Goal: Use online tool/utility: Utilize a website feature to perform a specific function

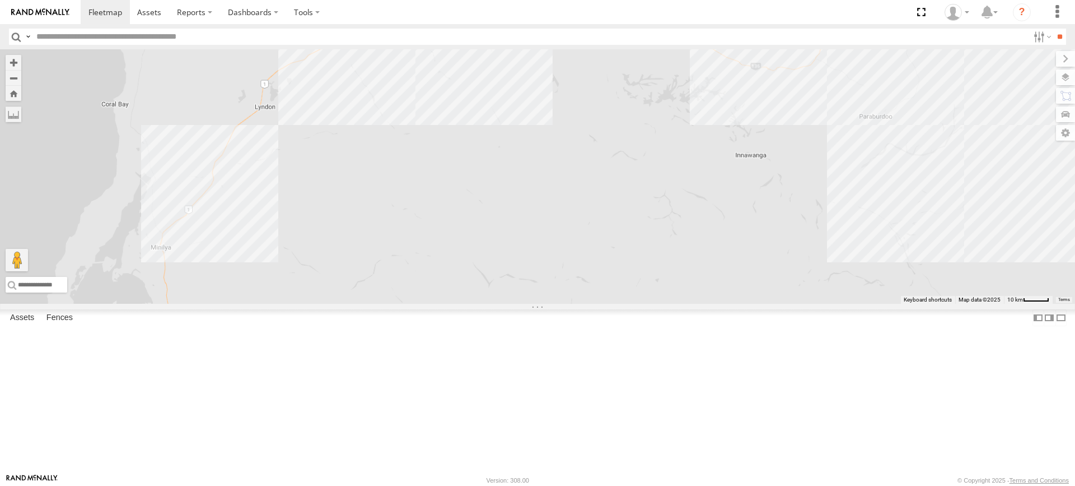
drag, startPoint x: 622, startPoint y: 166, endPoint x: 545, endPoint y: 273, distance: 132.0
click at [545, 273] on div "F0474 MV283 F0480 PM732 Cage234 Cage101 F0492 F0403 F0400 Kumho 43 F0340 PM852" at bounding box center [537, 176] width 1075 height 254
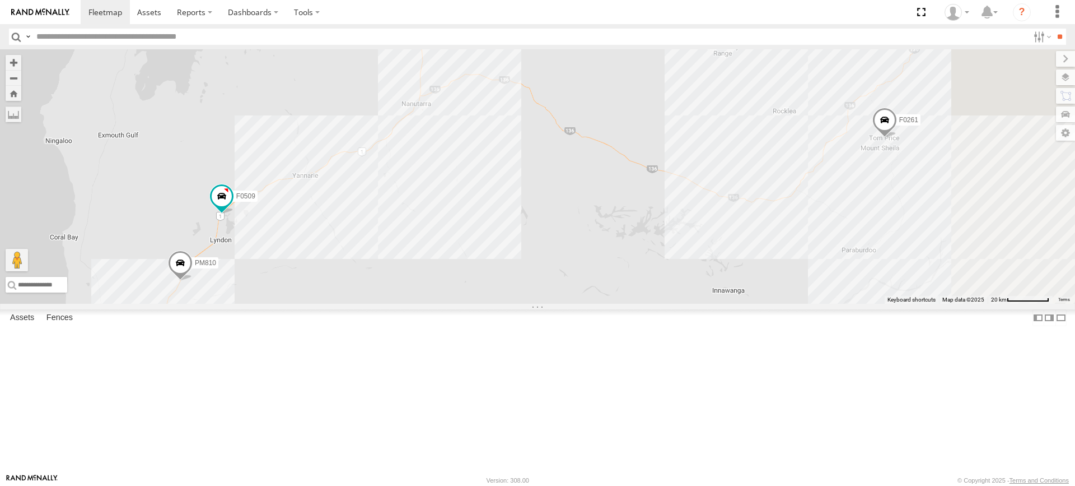
drag, startPoint x: 468, startPoint y: 131, endPoint x: 436, endPoint y: 267, distance: 139.8
click at [436, 267] on div "F0474 MV283 F0480 PM732 Cage234 Cage101 F0492 F0403 F0400 Kumho 43 F0340 PM852 …" at bounding box center [537, 176] width 1075 height 254
click at [284, 115] on div "F0474 MV283 F0480 PM732 Cage234 Cage101 F0492 F0403 F0400 Kumho 43 F0340 PM852 …" at bounding box center [537, 176] width 1075 height 254
click at [304, 115] on div "F0474 MV283 F0480 PM732 Cage234 Cage101 F0492 F0403 F0400 Kumho 43 F0340 PM852 …" at bounding box center [537, 176] width 1075 height 254
click at [301, 116] on div "F0474 MV283 F0480 PM732 Cage234 Cage101 F0492 F0403 F0400 Kumho 43 F0340 PM852 …" at bounding box center [537, 176] width 1075 height 254
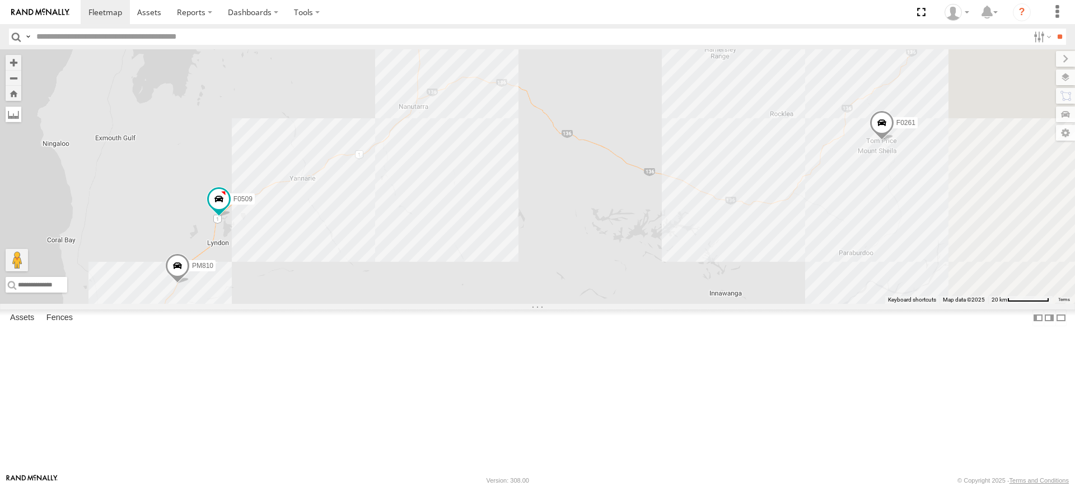
click at [21, 116] on label at bounding box center [14, 114] width 16 height 16
click at [0, 0] on label at bounding box center [0, 0] width 0 height 0
click at [354, 304] on div "F0474 MV283 F0480 PM732 Cage234 Cage101 F0492 F0403 F0400 Kumho 43 F0340 PM852 …" at bounding box center [537, 176] width 1075 height 254
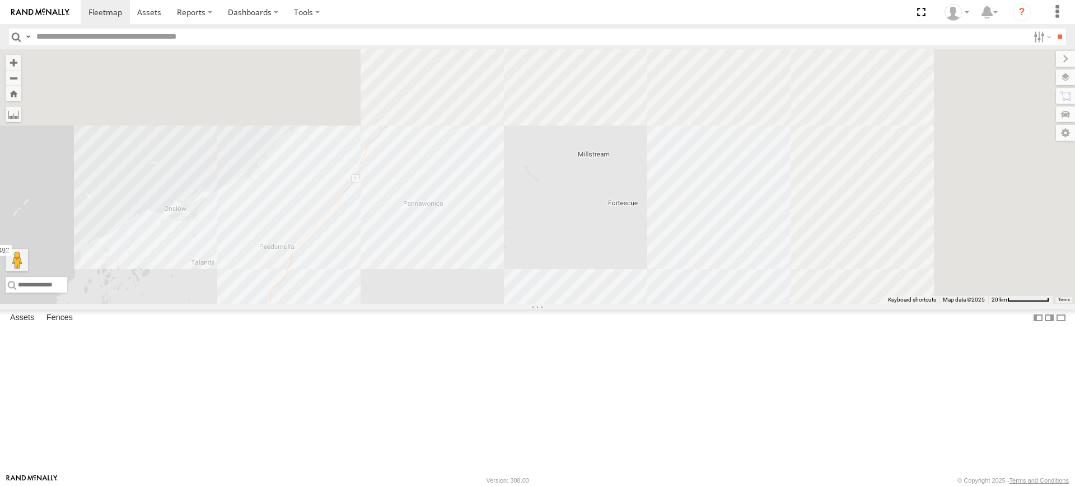
drag, startPoint x: 580, startPoint y: 129, endPoint x: 408, endPoint y: 445, distance: 359.3
click at [408, 304] on div "F0474 MV283 F0480 PM732 Cage234 Cage101 F0492 F0403 F0400 Kumho 43 F0340 PM852 …" at bounding box center [537, 176] width 1075 height 254
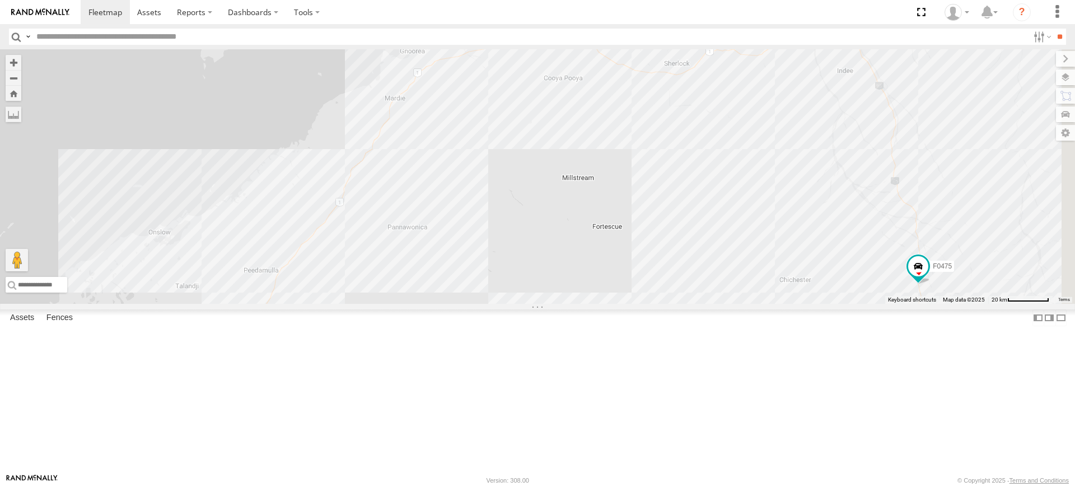
click at [632, 131] on div "F0474 MV283 F0480 PM732 Cage234 Cage101 F0492 F0403 F0400 Kumho 43 F0340 PM852 …" at bounding box center [537, 176] width 1075 height 254
drag, startPoint x: 632, startPoint y: 131, endPoint x: 638, endPoint y: 115, distance: 17.4
click at [506, 39] on img "Start" at bounding box center [499, 32] width 16 height 16
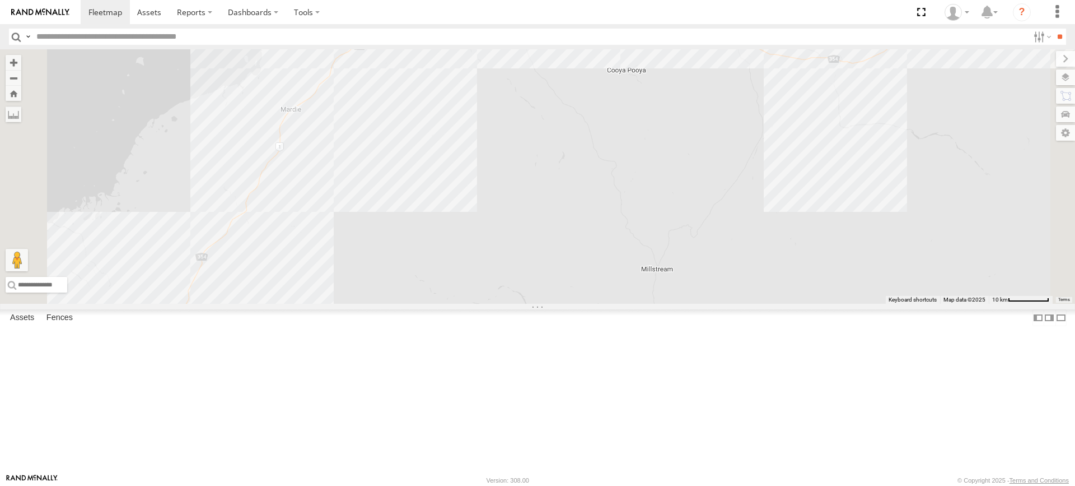
drag, startPoint x: 621, startPoint y: 202, endPoint x: 621, endPoint y: 167, distance: 34.7
click at [621, 167] on div "F0474 MV283 F0480 PM732 Cage234 Cage101 F0492 F0403 F0400 Kumho 43 F0340 PM852 …" at bounding box center [537, 176] width 1075 height 254
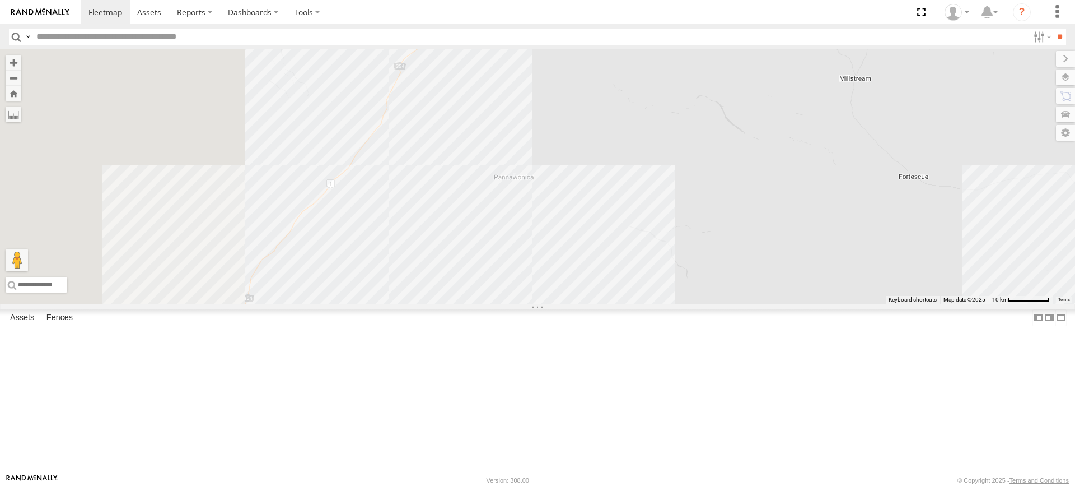
drag, startPoint x: 533, startPoint y: 374, endPoint x: 760, endPoint y: 162, distance: 310.3
click at [760, 162] on div "F0474 MV283 F0480 PM732 Cage234 Cage101 F0492 F0403 F0400 Kumho 43 F0340 PM852 …" at bounding box center [537, 176] width 1075 height 254
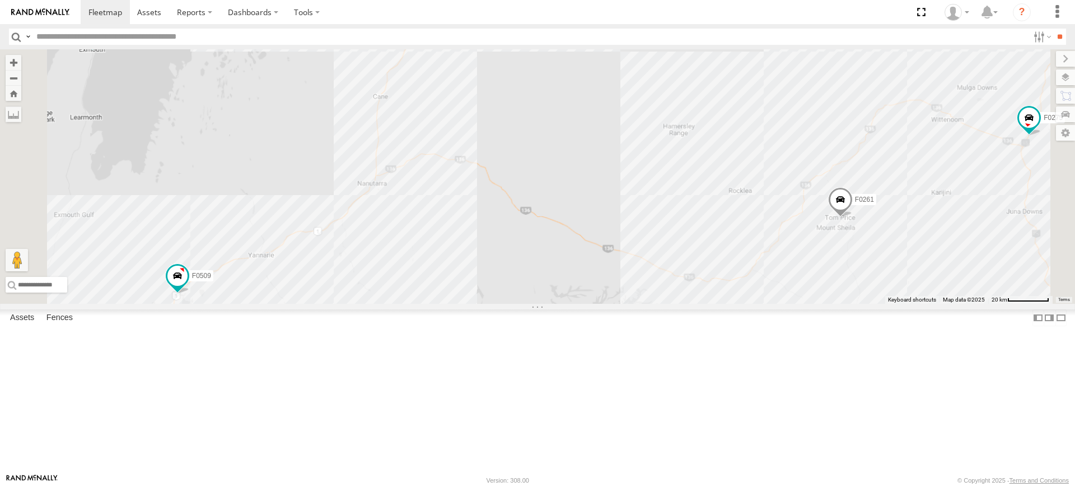
drag, startPoint x: 732, startPoint y: 363, endPoint x: 711, endPoint y: 170, distance: 194.3
click at [711, 170] on div "F0474 MV283 F0480 PM732 Cage234 Cage101 F0492 F0403 F0400 Kumho 43 F0340 PM852 …" at bounding box center [537, 176] width 1075 height 254
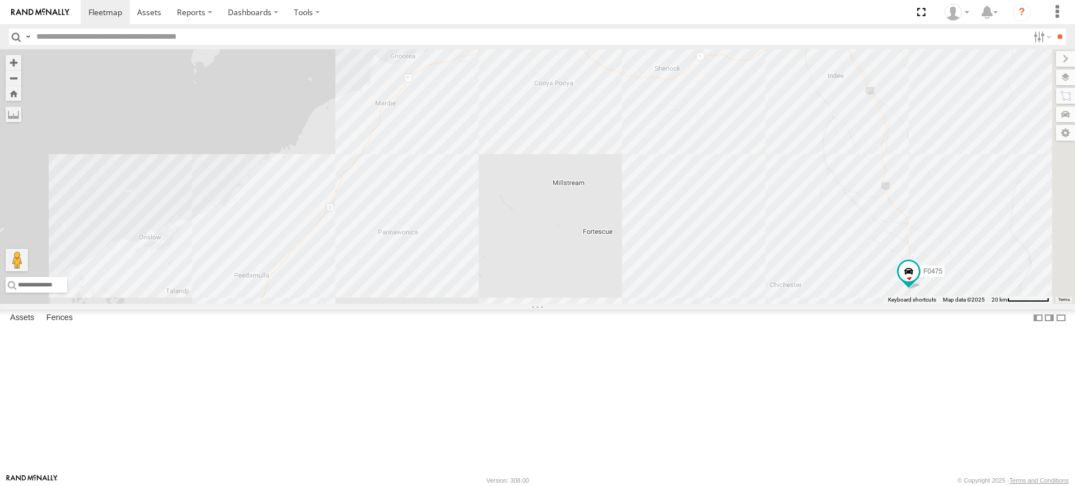
drag, startPoint x: 776, startPoint y: 174, endPoint x: 627, endPoint y: 431, distance: 297.6
click at [627, 304] on div "F0474 MV283 F0480 PM732 Cage234 Cage101 F0492 F0403 F0400 Kumho 43 F0340 PM852 …" at bounding box center [537, 176] width 1075 height 254
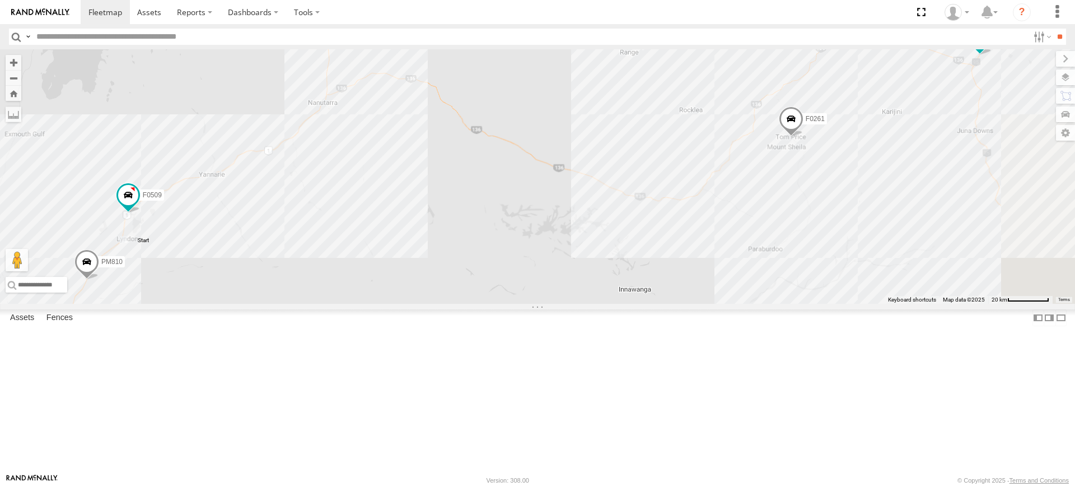
drag, startPoint x: 673, startPoint y: 258, endPoint x: 731, endPoint y: 67, distance: 200.2
click at [731, 67] on div "F0474 MV283 F0480 PM732 Cage234 Cage101 F0492 F0403 F0400 Kumho 43 F0340 PM852 …" at bounding box center [537, 176] width 1075 height 254
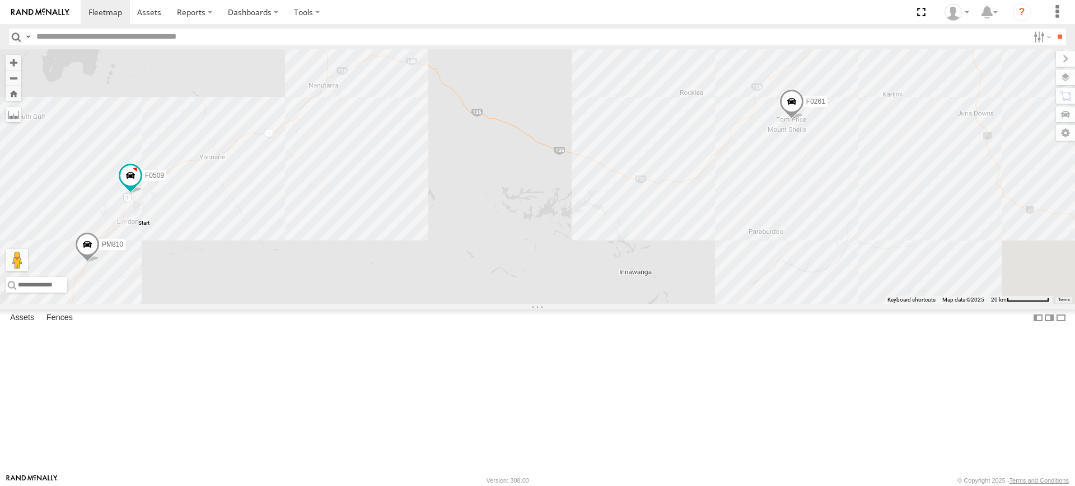
click at [0, 0] on label at bounding box center [0, 0] width 0 height 0
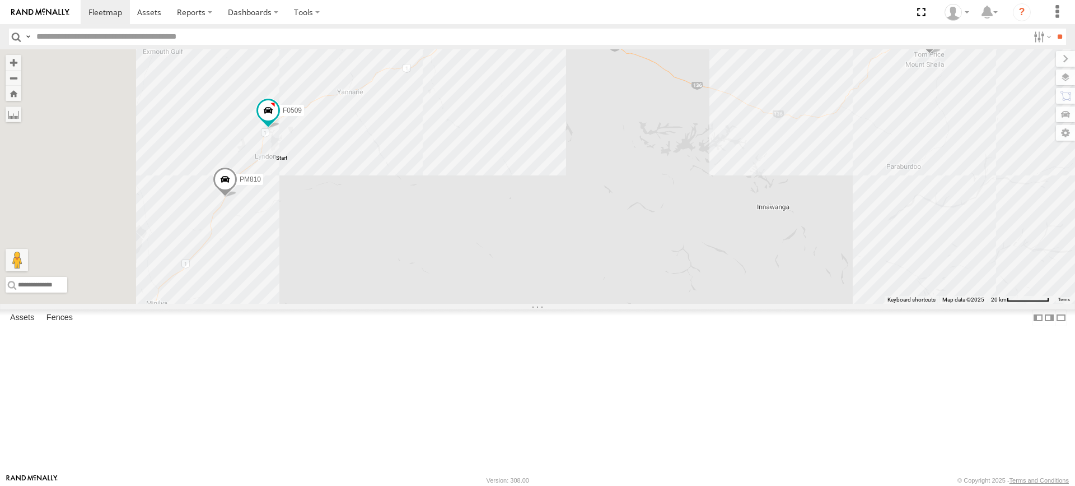
drag, startPoint x: 487, startPoint y: 310, endPoint x: 646, endPoint y: 251, distance: 169.0
click at [646, 251] on div "F0474 MV283 F0480 PM732 Cage234 Cage101 F0492 F0403 F0400 Kumho 43 F0340 PM852 …" at bounding box center [537, 176] width 1075 height 254
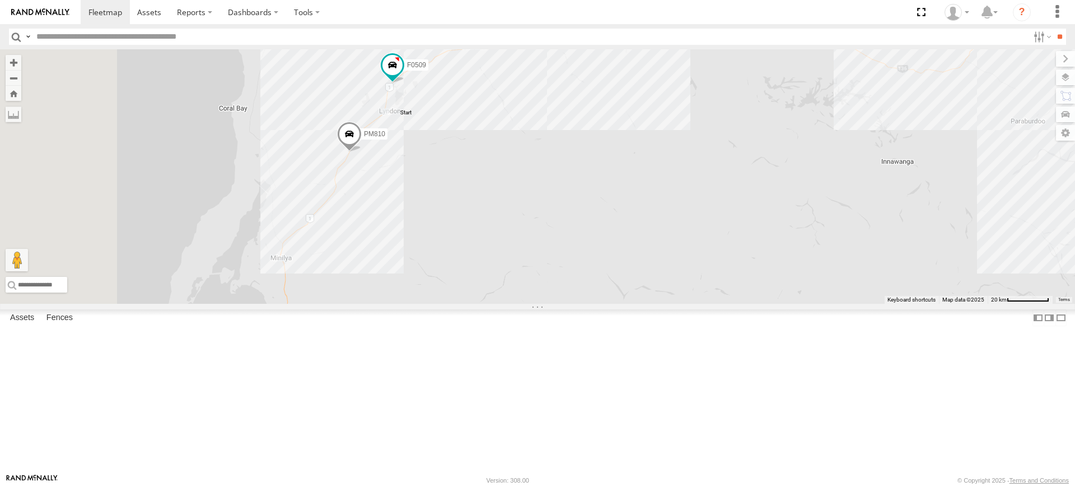
click at [0, 0] on label at bounding box center [0, 0] width 0 height 0
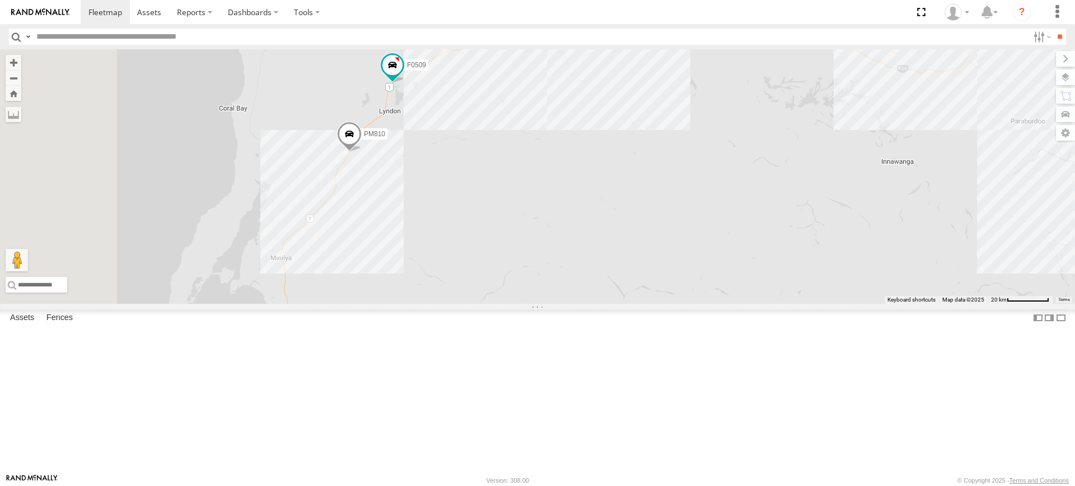
click at [519, 304] on div "F0474 MV283 F0480 PM732 Cage234 Cage101 F0492 F0403 F0400 Kumho 43 F0340 PM852 …" at bounding box center [537, 176] width 1075 height 254
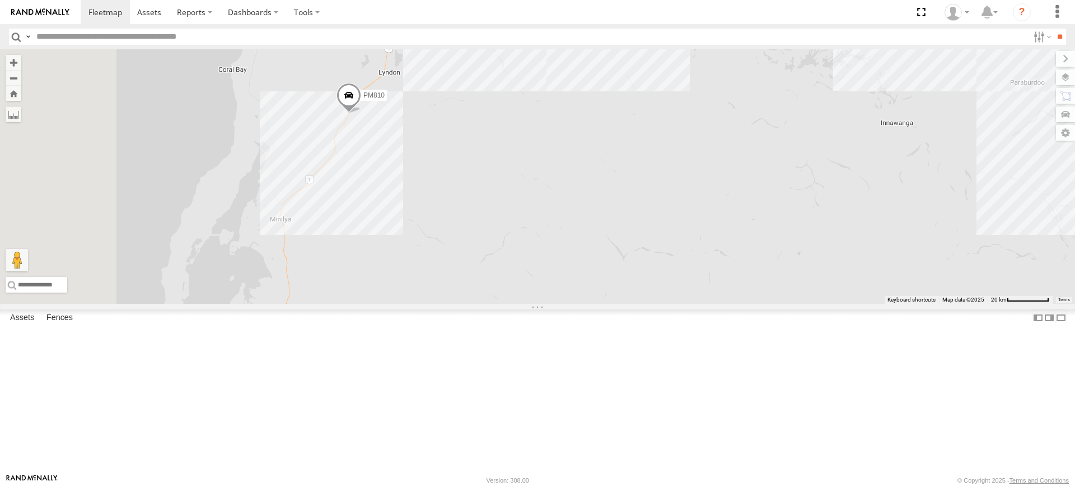
drag, startPoint x: 464, startPoint y: 387, endPoint x: 466, endPoint y: 360, distance: 27.5
click at [466, 304] on div "F0474 MV283 F0480 PM732 Cage234 Cage101 F0492 F0403 F0400 Kumho 43 F0340 PM852 …" at bounding box center [537, 176] width 1075 height 254
click at [428, 304] on div "F0474 MV283 F0480 PM732 Cage234 Cage101 F0492 F0403 F0400 Kumho 43 F0340 PM852 …" at bounding box center [537, 176] width 1075 height 254
click at [425, 295] on div "F0474 MV283 F0480 PM732 Cage234 Cage101 F0492 F0403 F0400 Kumho 43 F0340 PM852 …" at bounding box center [537, 176] width 1075 height 254
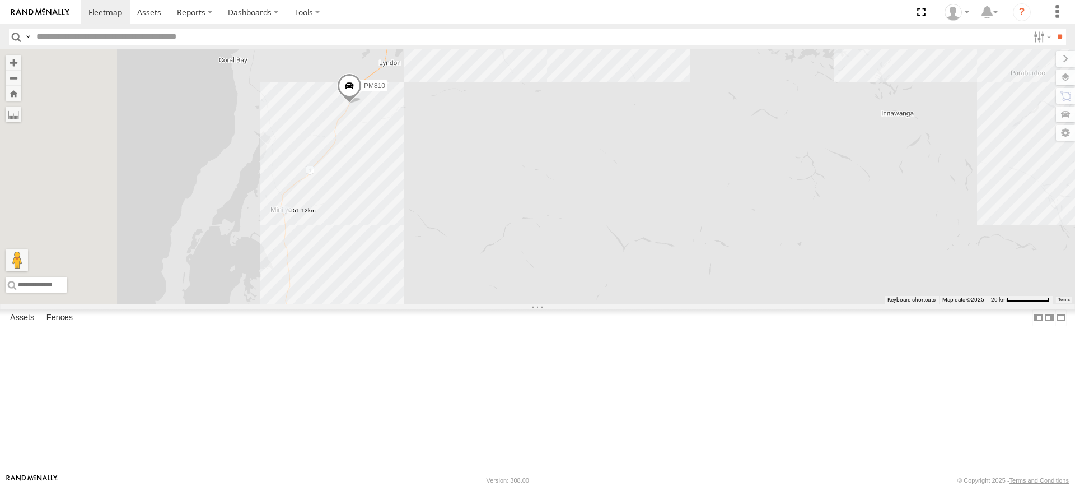
click at [0, 0] on label at bounding box center [0, 0] width 0 height 0
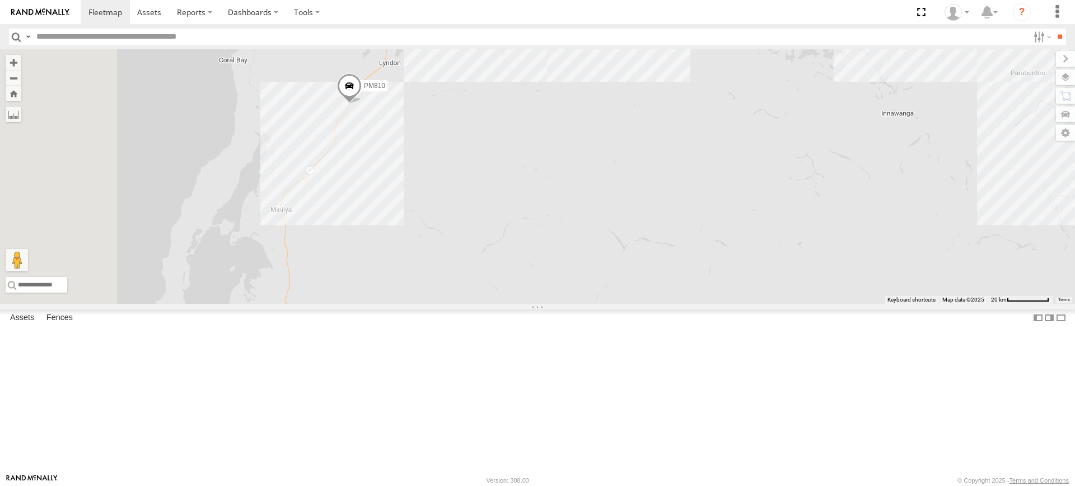
click at [427, 304] on div "F0474 MV283 F0480 PM732 Cage234 Cage101 F0492 F0403 F0400 Kumho 43 F0340 PM852 …" at bounding box center [537, 176] width 1075 height 254
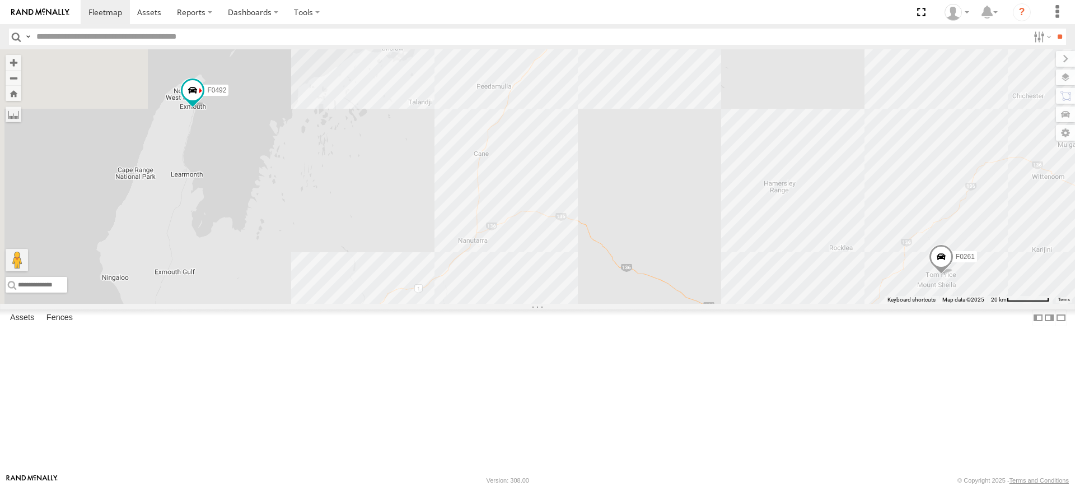
drag, startPoint x: 707, startPoint y: 181, endPoint x: 525, endPoint y: 501, distance: 367.2
click at [525, 485] on html at bounding box center [537, 243] width 1075 height 486
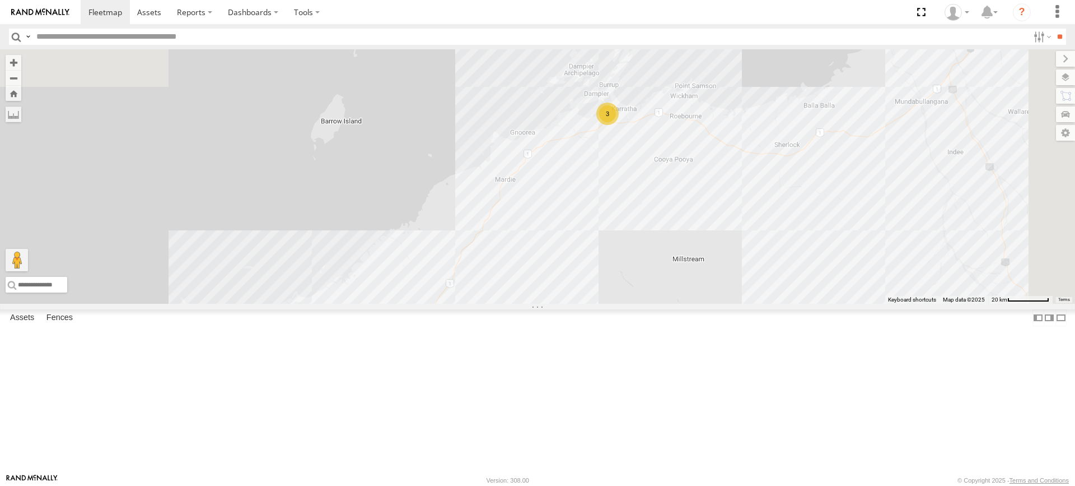
drag, startPoint x: 660, startPoint y: 123, endPoint x: 691, endPoint y: 266, distance: 146.2
click at [626, 304] on div "F0474 MV283 F0480 PM732 Cage234 Cage101 F0492 F0403 F0400 Kumho 43 F0340 PM852 …" at bounding box center [537, 176] width 1075 height 254
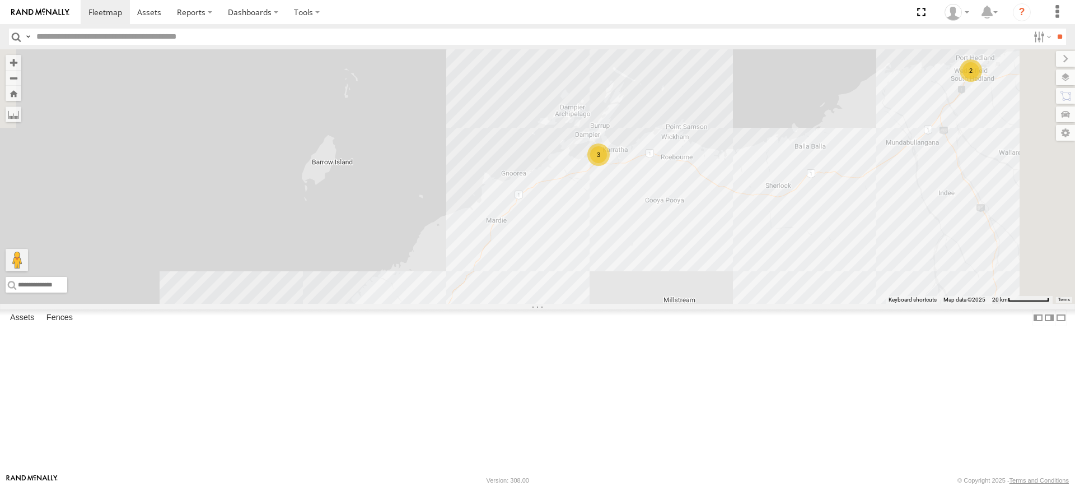
click at [721, 256] on div "F0474 MV283 F0480 PM732 Cage234 Cage101 F0492 F0403 F0400 Kumho 43 F0340 PM852 …" at bounding box center [537, 176] width 1075 height 254
drag, startPoint x: 721, startPoint y: 256, endPoint x: 739, endPoint y: 238, distance: 25.4
click at [605, 162] on img "Start" at bounding box center [598, 154] width 16 height 16
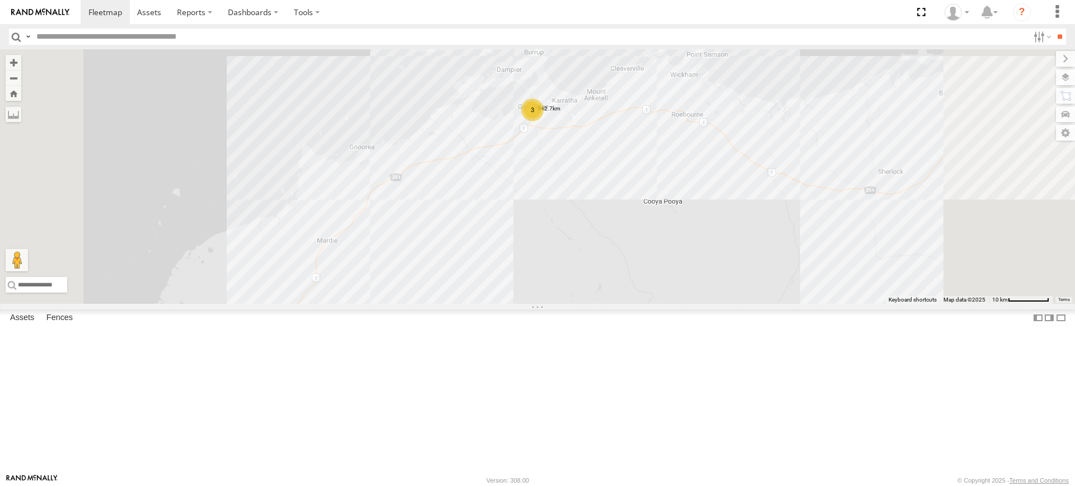
click at [171, 479] on footer "[PERSON_NAME] [PERSON_NAME] Version: 308.00 © Copyright 2025 - Terms and Condit…" at bounding box center [537, 479] width 1075 height 12
